Goal: Communication & Community: Answer question/provide support

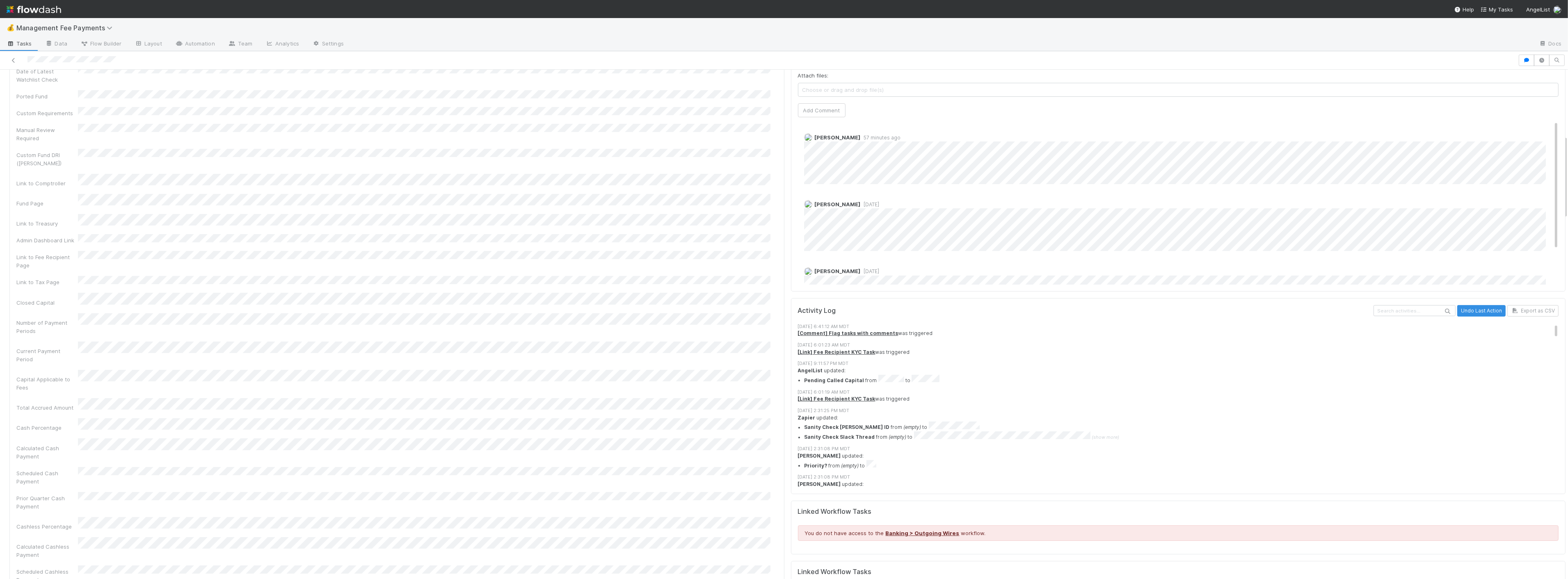
click at [870, 90] on span "Choose or drag and drop file(s)" at bounding box center [1178, 90] width 760 height 13
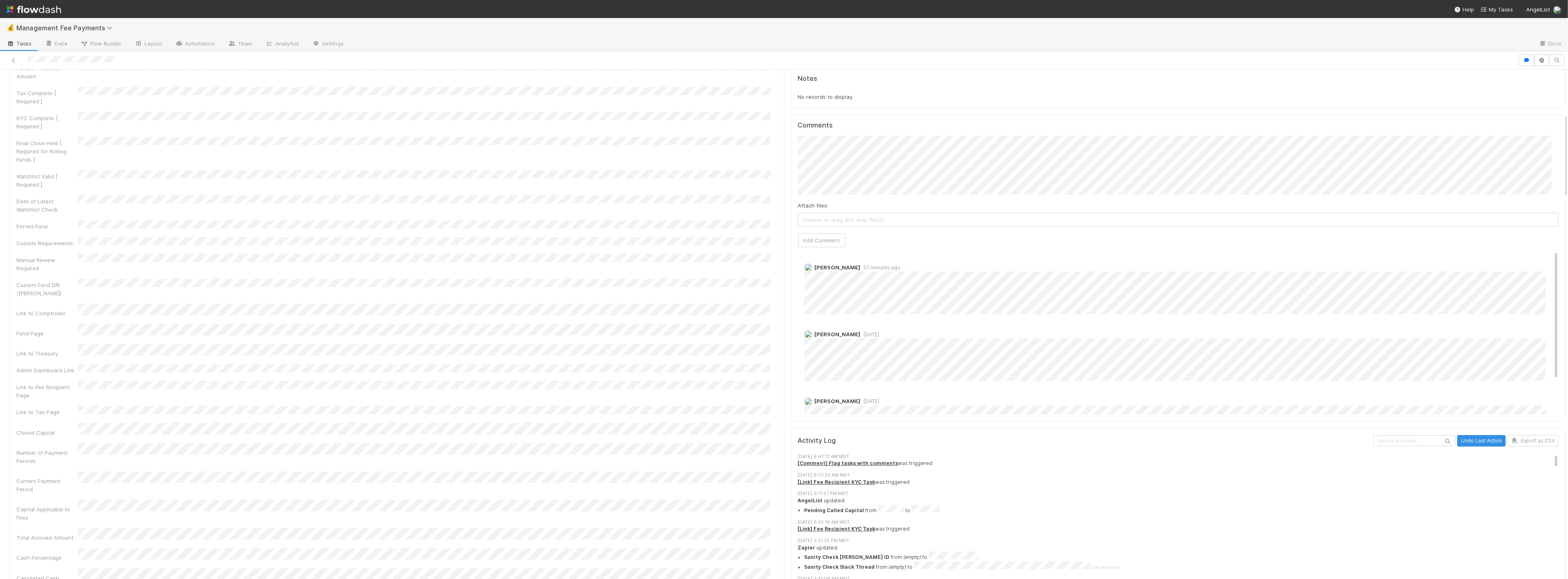
scroll to position [261, 0]
click at [830, 247] on button "Add Comment" at bounding box center [821, 247] width 48 height 14
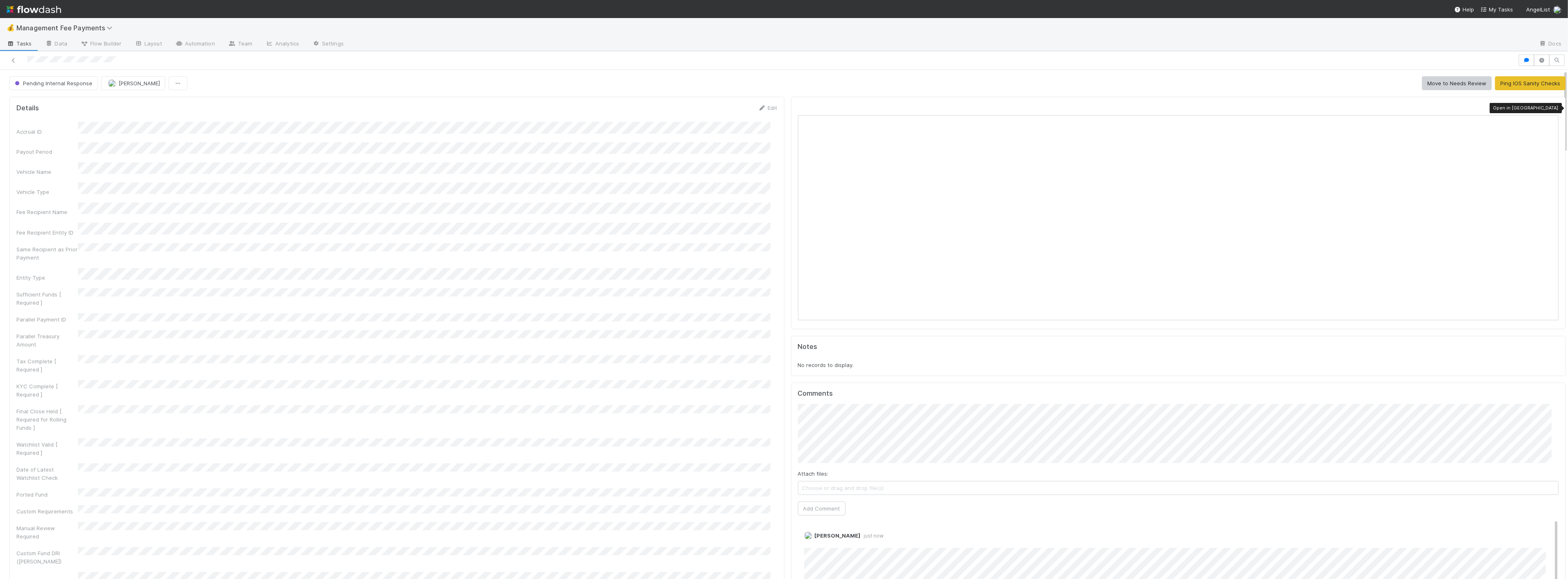
click at [1550, 104] on div at bounding box center [1554, 108] width 9 height 9
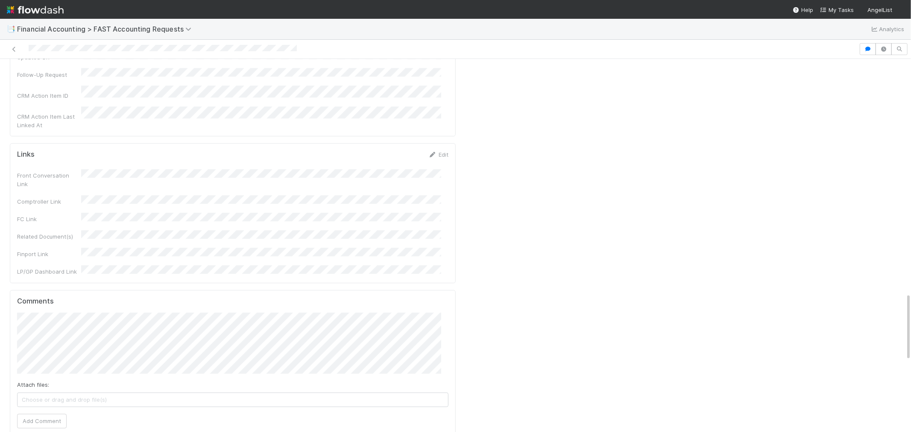
scroll to position [1281, 0]
click at [59, 412] on button "Add Comment" at bounding box center [42, 419] width 50 height 15
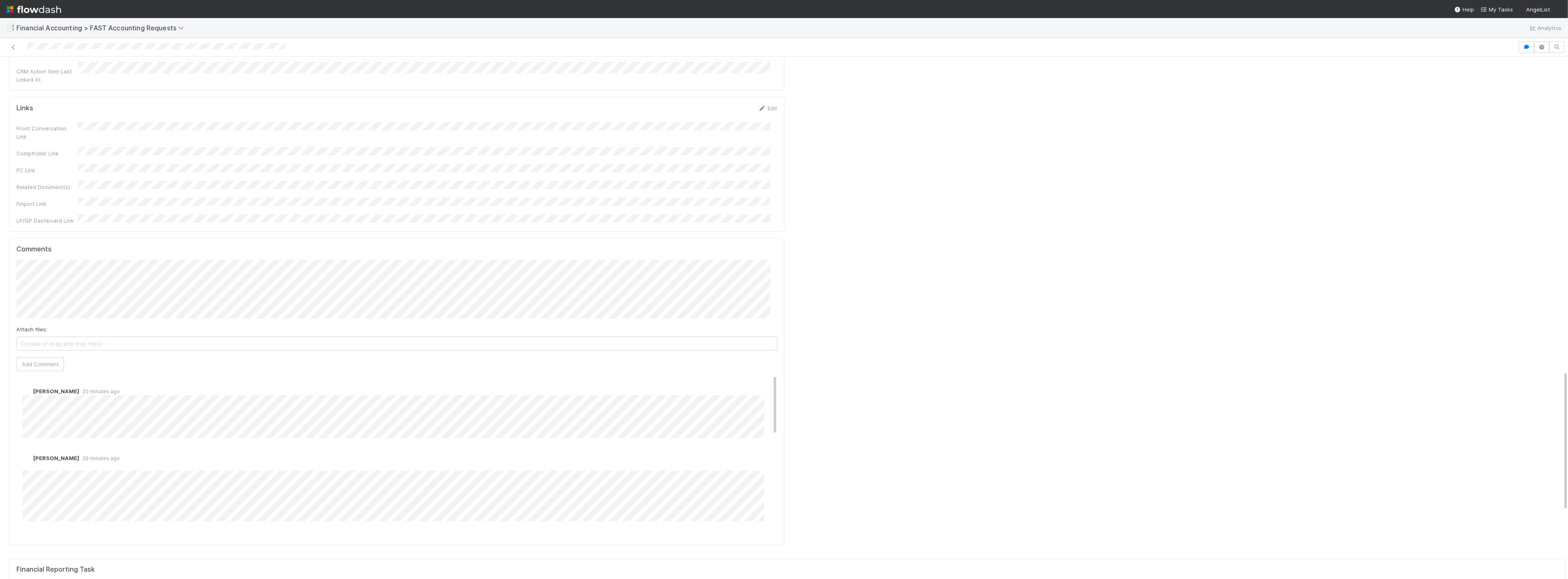
scroll to position [1139, 0]
click at [54, 471] on button "Add Comment" at bounding box center [40, 478] width 48 height 14
click at [1550, 95] on icon at bounding box center [1554, 97] width 9 height 6
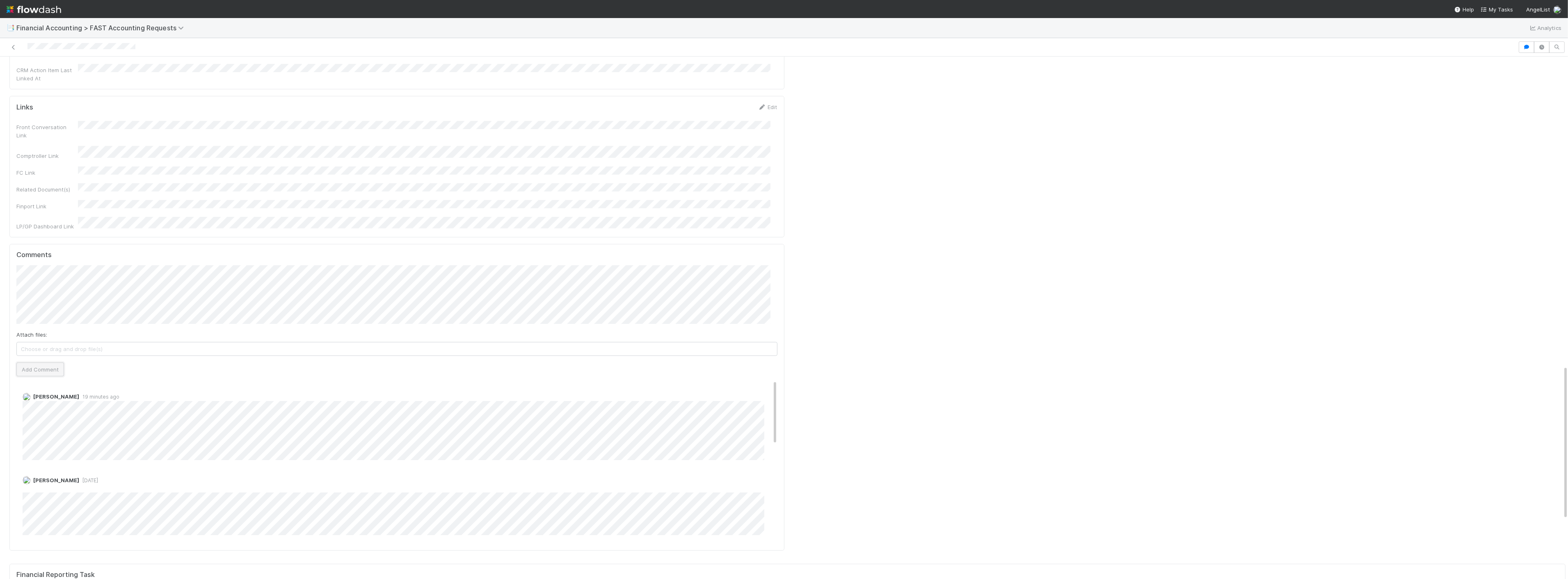
click at [55, 362] on button "Add Comment" at bounding box center [40, 369] width 48 height 14
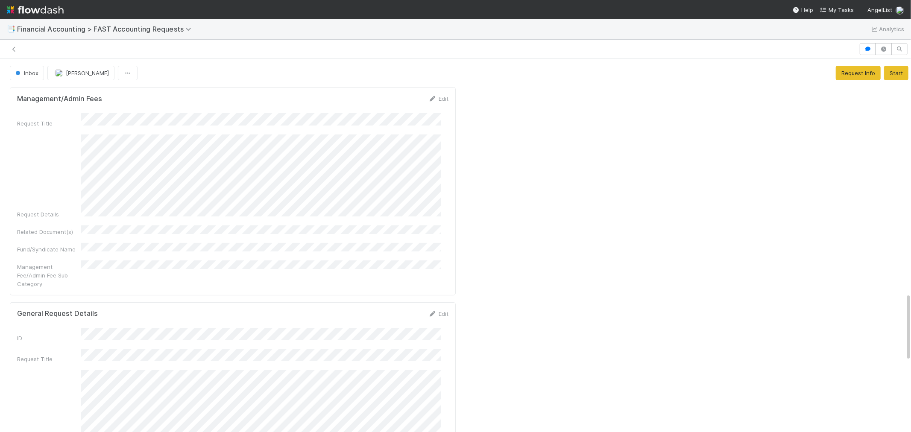
scroll to position [1281, 0]
